Goal: Information Seeking & Learning: Learn about a topic

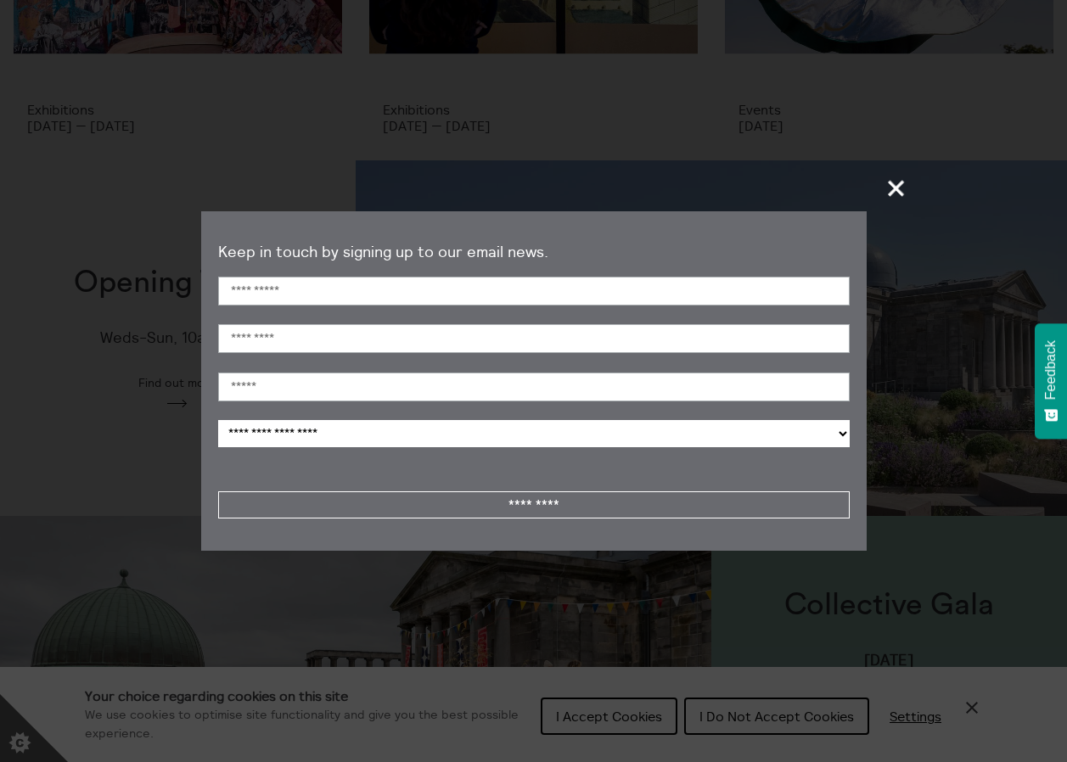
scroll to position [255, 0]
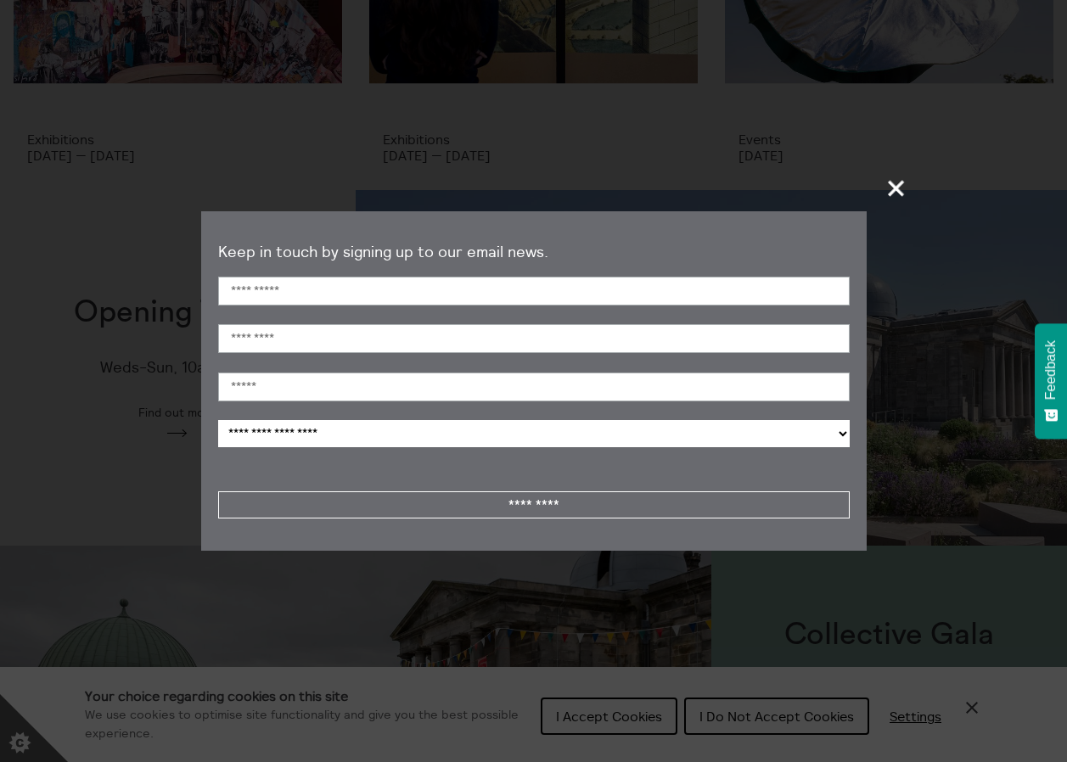
click at [900, 179] on span "+" at bounding box center [897, 188] width 50 height 50
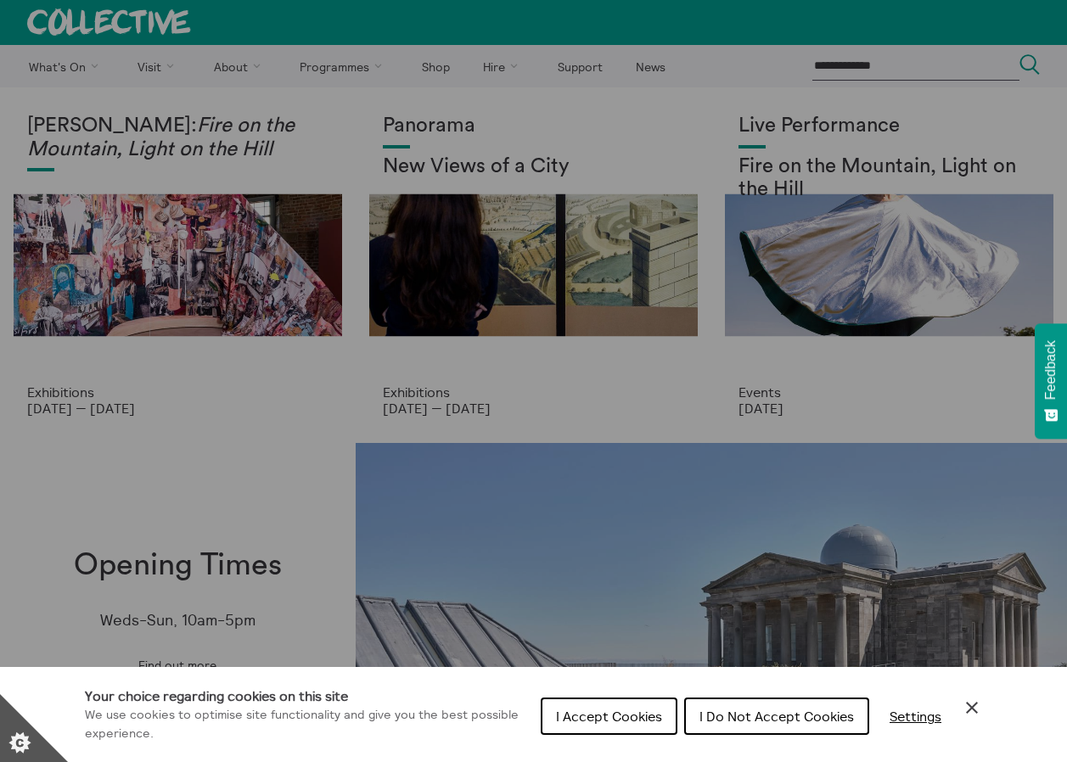
scroll to position [0, 0]
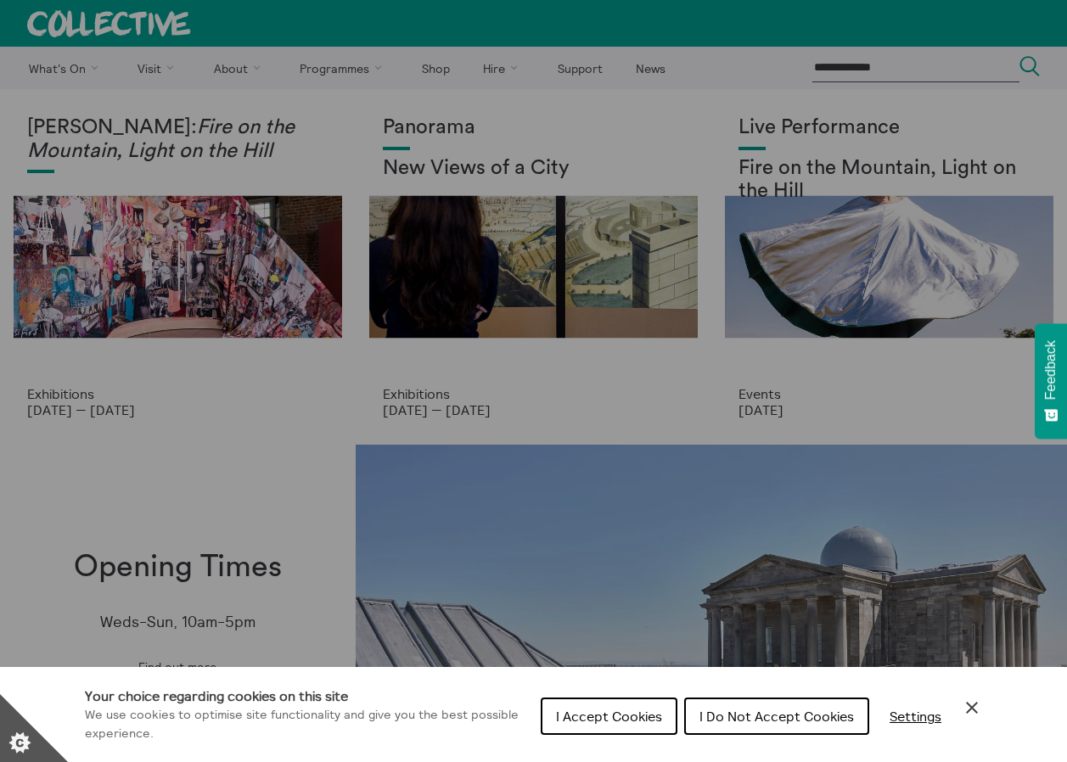
click at [225, 67] on div "Cookie preferences" at bounding box center [533, 381] width 1067 height 762
click at [228, 67] on div "Cookie preferences" at bounding box center [533, 381] width 1067 height 762
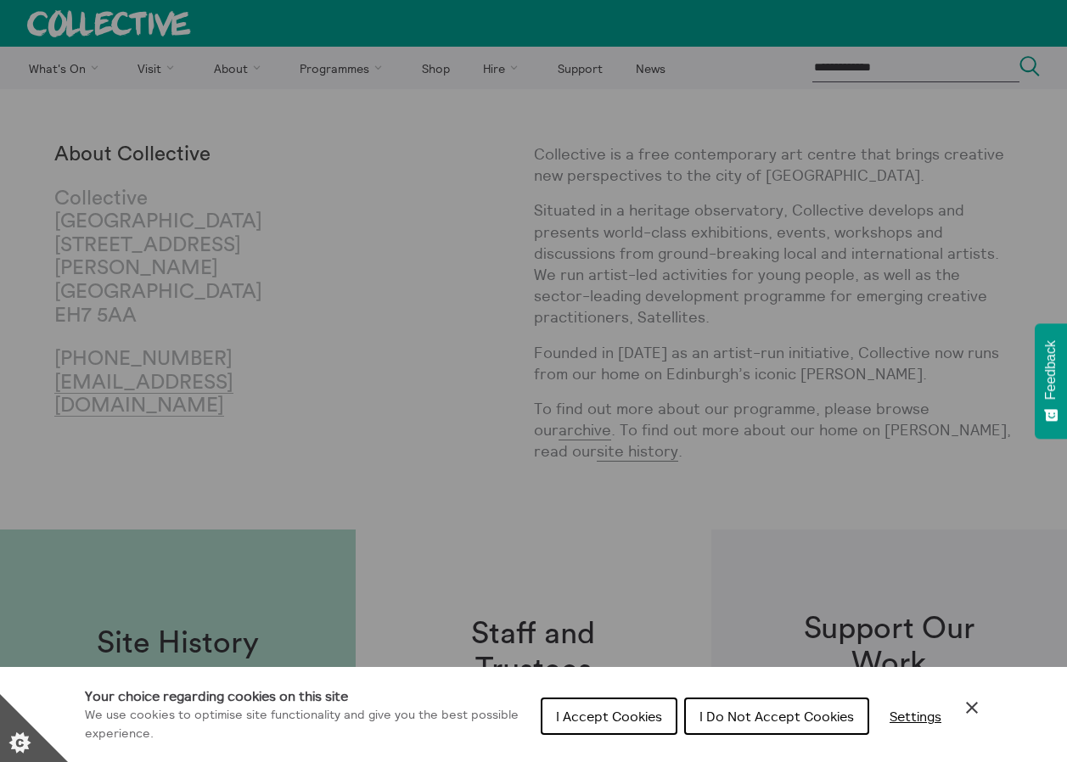
click at [43, 66] on div "Cookie preferences" at bounding box center [533, 381] width 1067 height 762
click at [70, 67] on div "Cookie preferences" at bounding box center [533, 381] width 1067 height 762
